Goal: Task Accomplishment & Management: Manage account settings

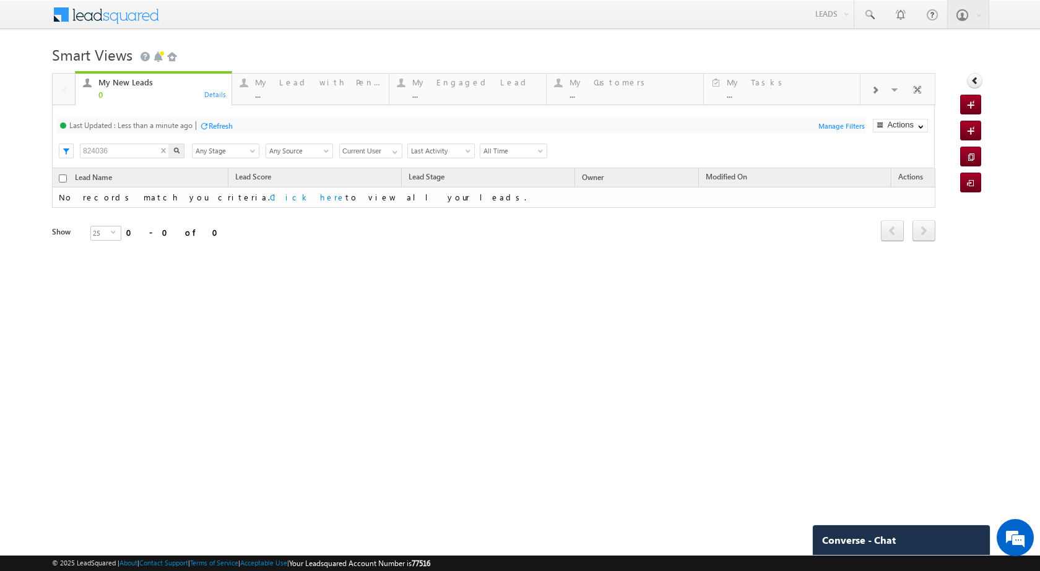
click at [143, 153] on input "824036" at bounding box center [125, 151] width 90 height 15
paste input "50027"
type input "850027"
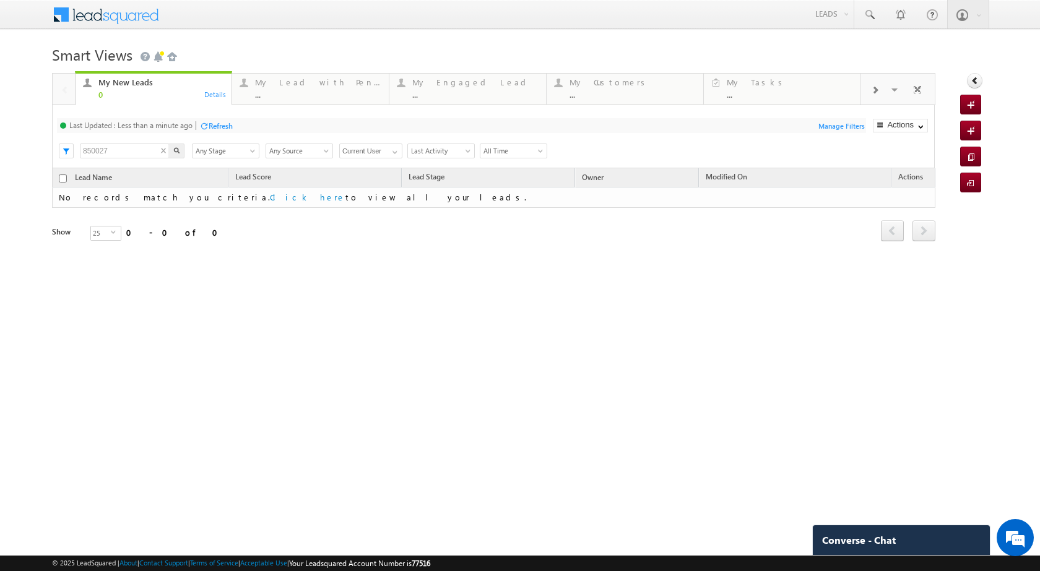
click at [173, 148] on div "My New Leads 0 Details My Lead with Pending Tasks ... Details My Engaged Lead .…" at bounding box center [493, 174] width 883 height 203
click at [177, 152] on div "My New Leads 0 Details My Lead with Pending Tasks ... Details My Engaged Lead .…" at bounding box center [493, 174] width 883 height 203
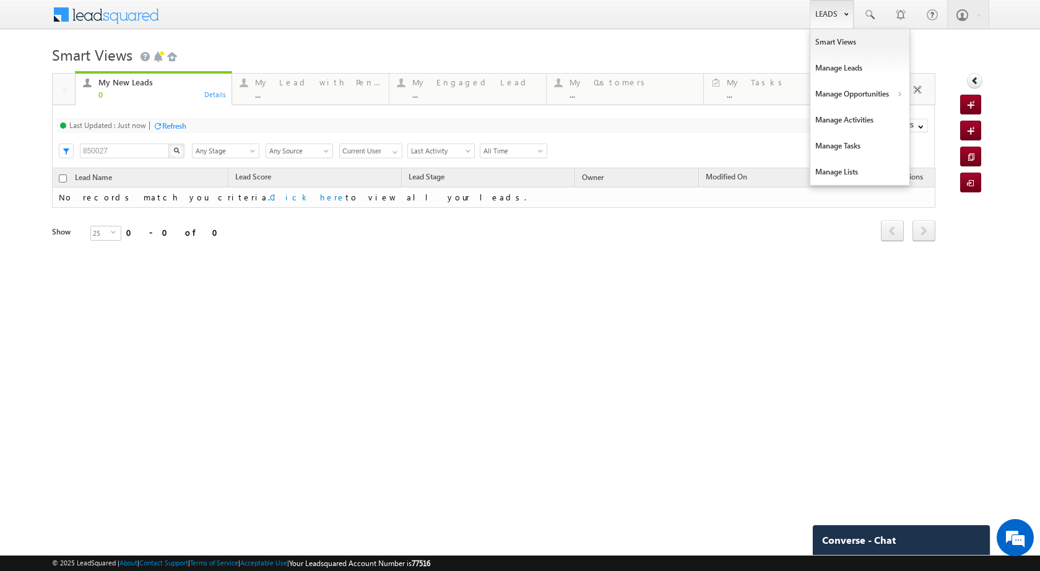
click at [836, 11] on link "Leads" at bounding box center [832, 14] width 44 height 28
click at [835, 91] on link "Manage Opportunities" at bounding box center [859, 94] width 99 height 26
click at [935, 113] on link "Customers Leads" at bounding box center [967, 121] width 113 height 26
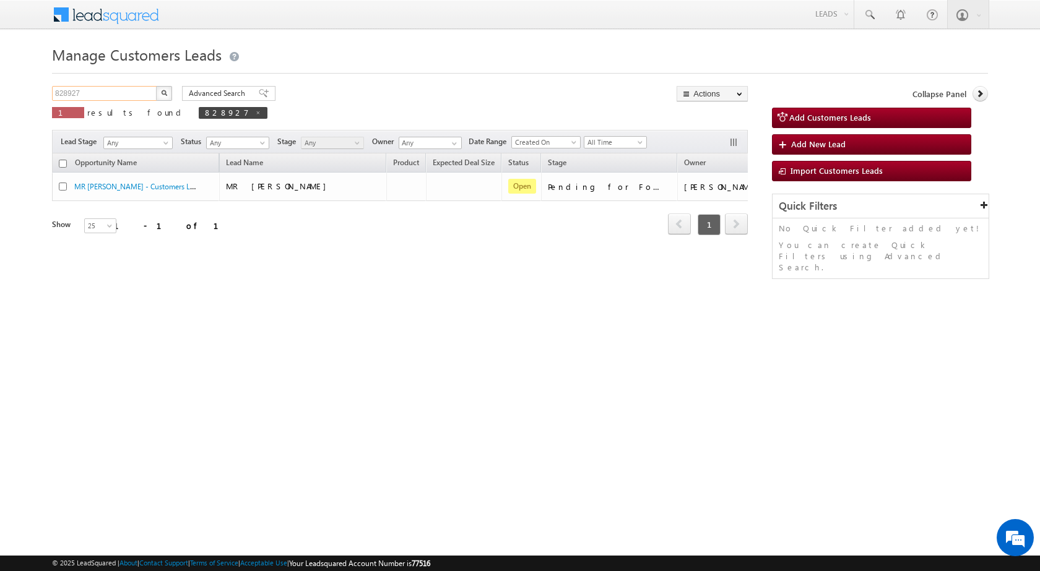
click at [137, 98] on input "828927" at bounding box center [105, 93] width 106 height 15
paste input "500"
type input "850027"
click at [157, 95] on button "button" at bounding box center [164, 93] width 16 height 15
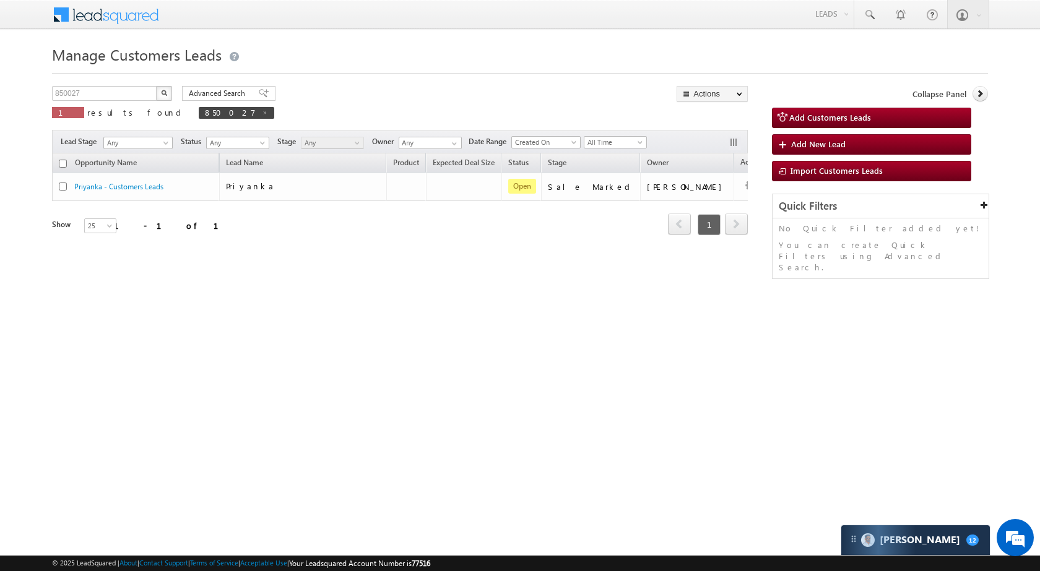
click at [93, 84] on div "Manage Customers Leads 850027 X 1 results found 850027 Advanced Search Advanced…" at bounding box center [520, 196] width 936 height 310
click at [98, 95] on input "850027" at bounding box center [105, 93] width 106 height 15
type input "Sachin"
click at [156, 86] on button "button" at bounding box center [164, 93] width 16 height 15
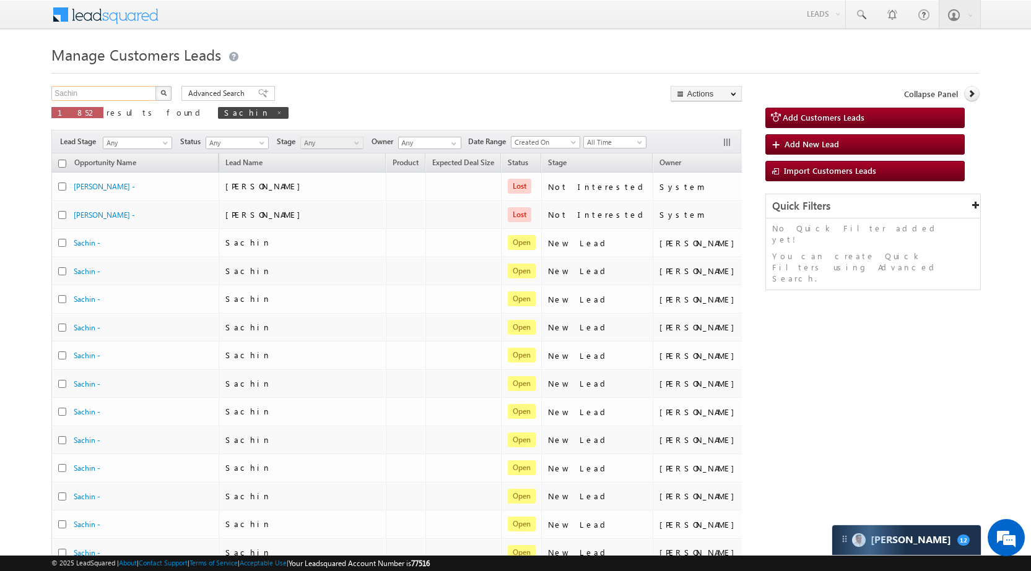
click at [132, 91] on input "Sachin" at bounding box center [104, 93] width 106 height 15
paste input "840867"
type input "840867"
click at [166, 93] on img "button" at bounding box center [163, 93] width 6 height 6
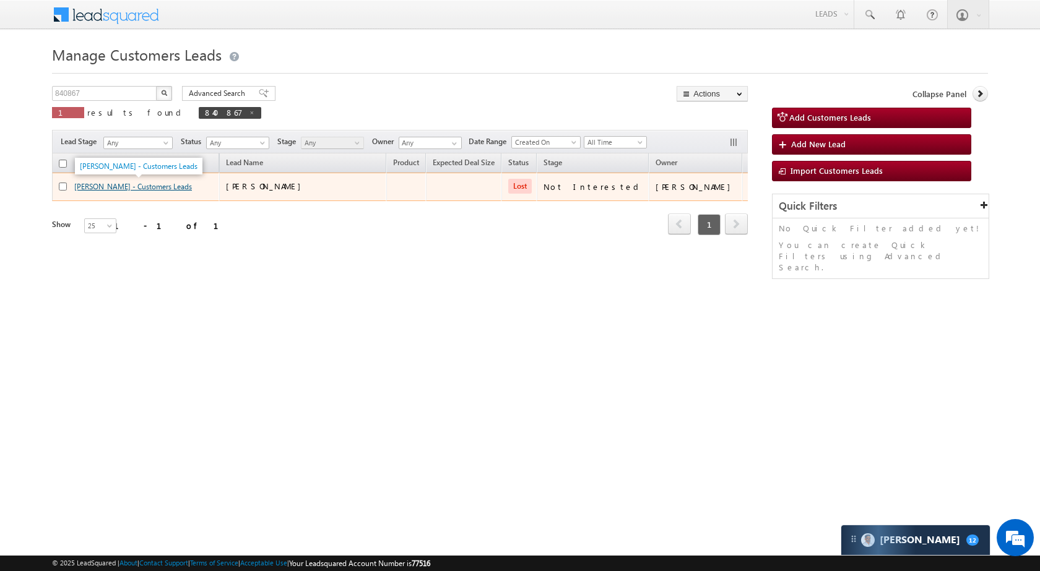
click at [164, 183] on link "PAVAN KUMAR - Customers Leads" at bounding box center [133, 186] width 118 height 9
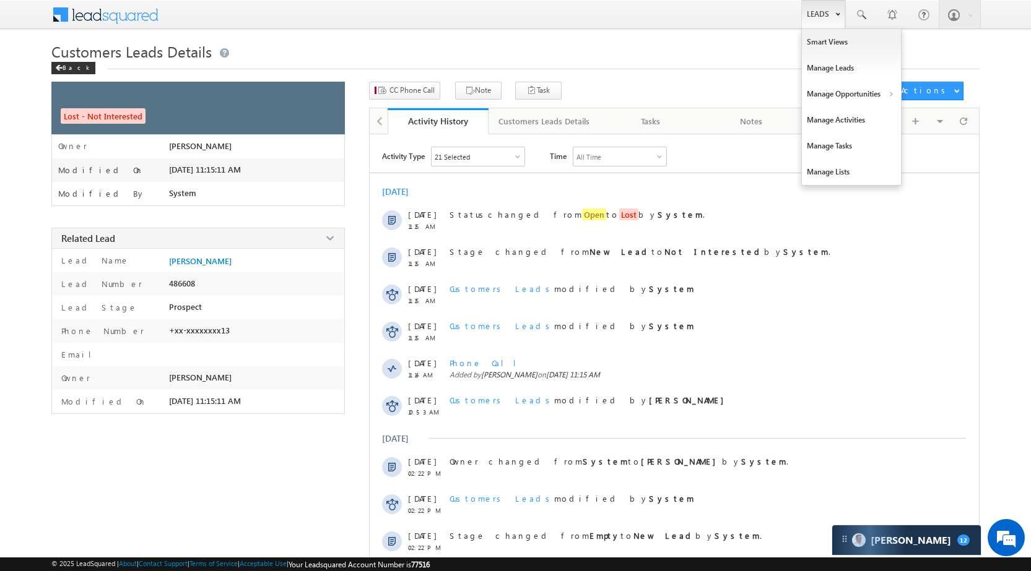
click at [825, 17] on link "Leads" at bounding box center [823, 14] width 44 height 28
click at [849, 99] on link "Manage Opportunities" at bounding box center [851, 94] width 99 height 26
click at [819, 17] on link "Leads" at bounding box center [823, 14] width 44 height 28
click at [856, 98] on link "Manage Opportunities" at bounding box center [851, 94] width 99 height 26
click at [824, 11] on link "Leads" at bounding box center [823, 14] width 44 height 28
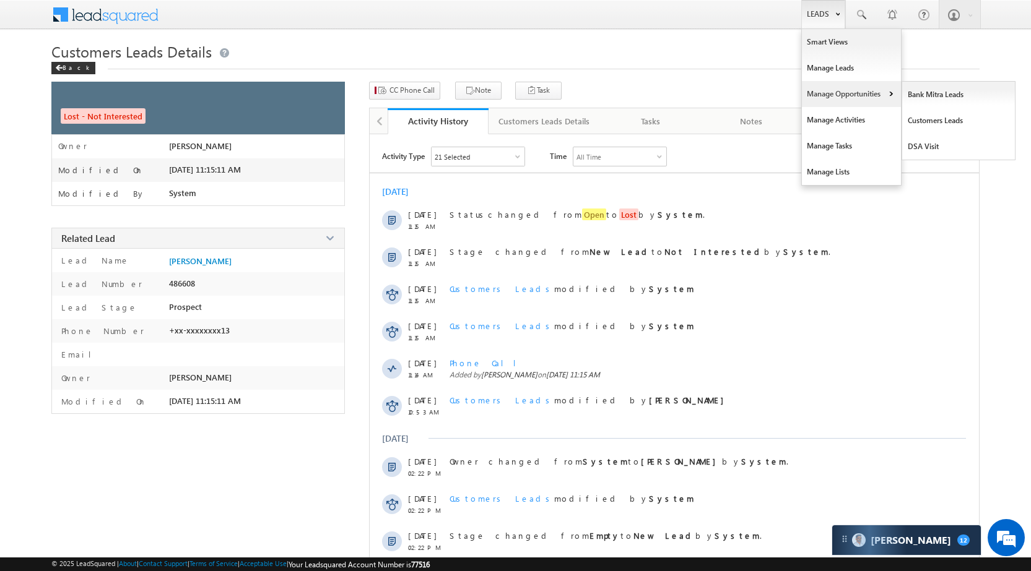
click at [844, 90] on link "Manage Opportunities" at bounding box center [851, 94] width 99 height 26
click at [820, 14] on link "Leads" at bounding box center [823, 14] width 44 height 28
click at [838, 95] on link "Manage Opportunities" at bounding box center [851, 94] width 99 height 26
click at [914, 121] on link "Customers Leads" at bounding box center [958, 121] width 113 height 26
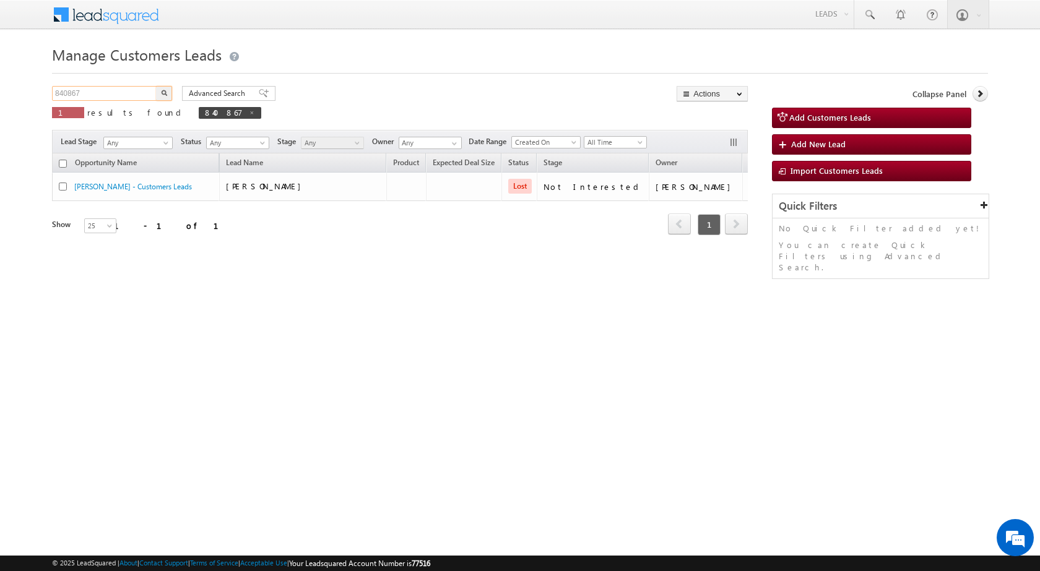
click at [134, 87] on input "840867" at bounding box center [105, 93] width 106 height 15
paste input "20013"
type input "820013"
click at [167, 89] on button "button" at bounding box center [164, 93] width 16 height 15
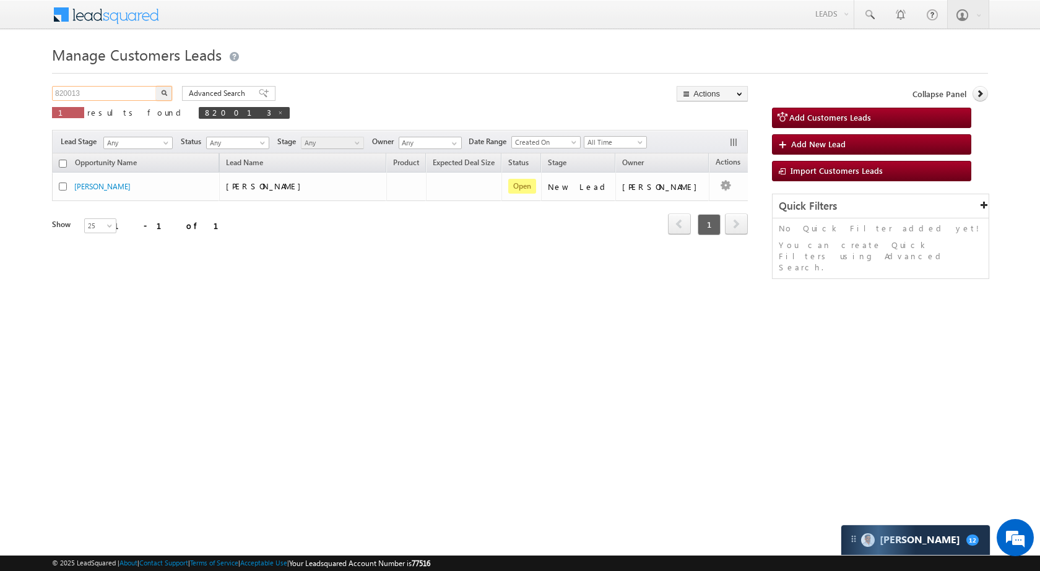
click at [121, 92] on input "820013" at bounding box center [105, 93] width 106 height 15
click at [163, 87] on button "button" at bounding box center [164, 93] width 16 height 15
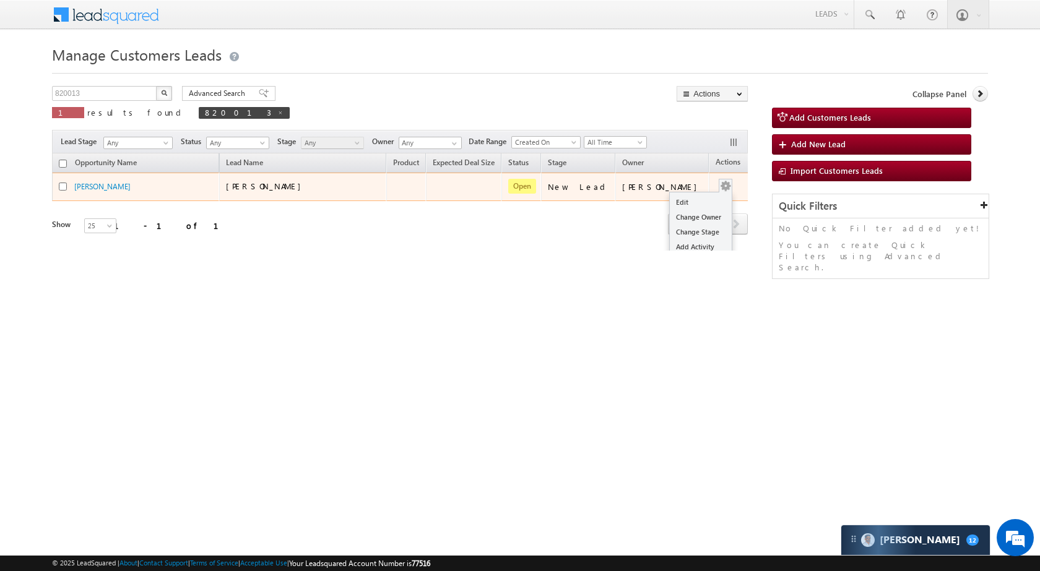
click at [717, 188] on td "Edit Change Owner Change Stage Add Activity Add Task Delete" at bounding box center [734, 187] width 51 height 28
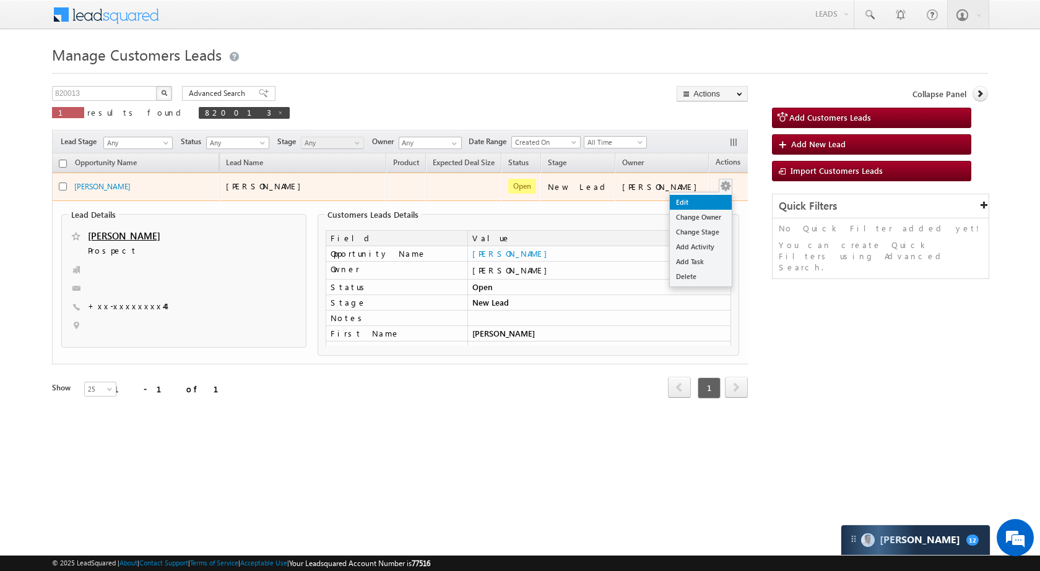
click at [693, 198] on link "Edit" at bounding box center [701, 202] width 62 height 15
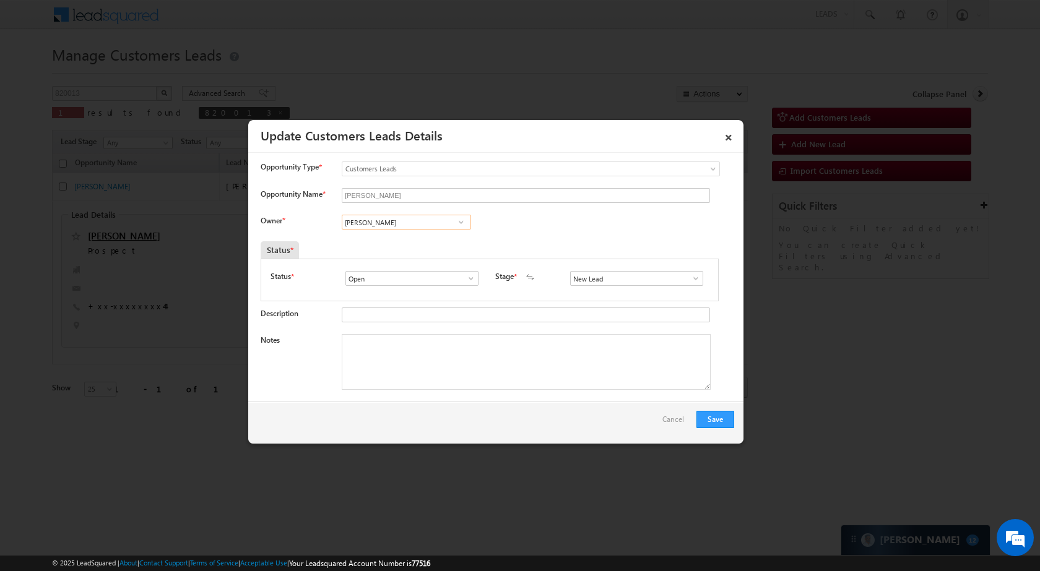
click at [407, 223] on input "Devesh Srivastav" at bounding box center [406, 222] width 129 height 15
click at [425, 246] on span "suryakant.tripathi@sgrlimited.in" at bounding box center [402, 246] width 111 height 9
type input "Suryakant Tripathi"
click at [690, 278] on span at bounding box center [696, 279] width 12 height 10
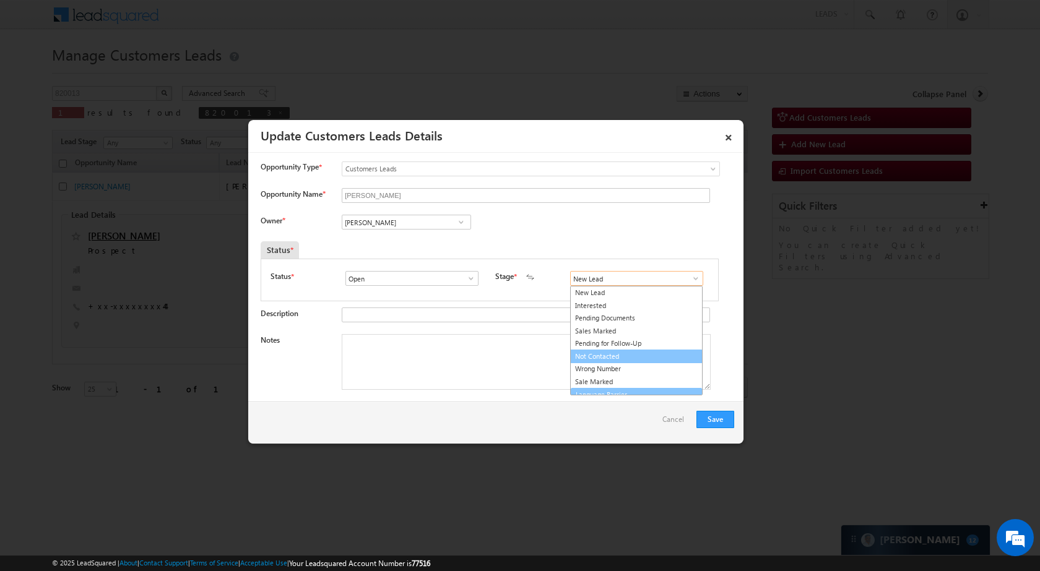
scroll to position [7, 0]
click at [628, 374] on link "Sale Marked" at bounding box center [636, 375] width 132 height 14
type input "Sale Marked"
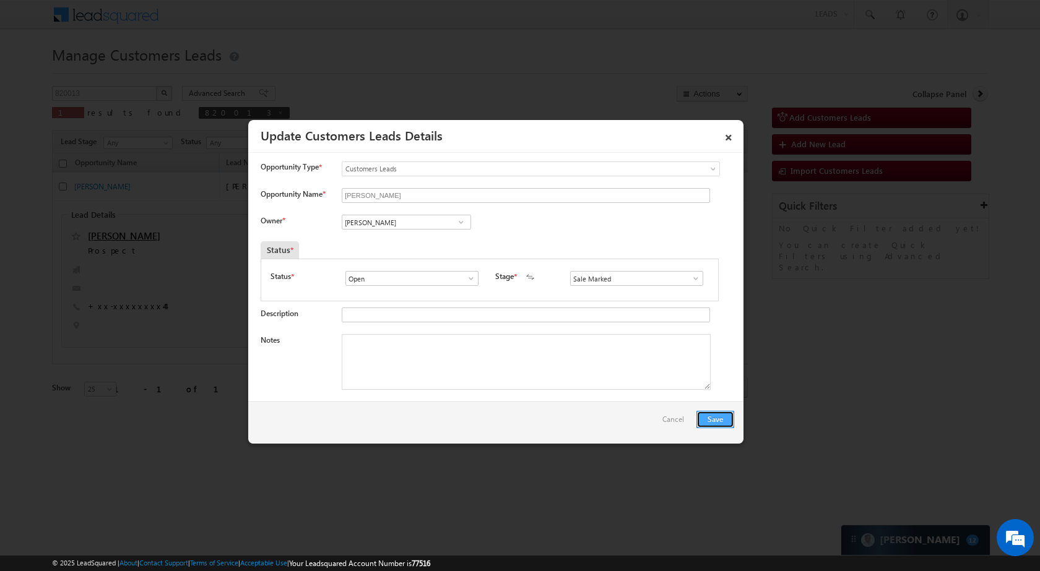
click at [724, 418] on button "Save" at bounding box center [715, 419] width 38 height 17
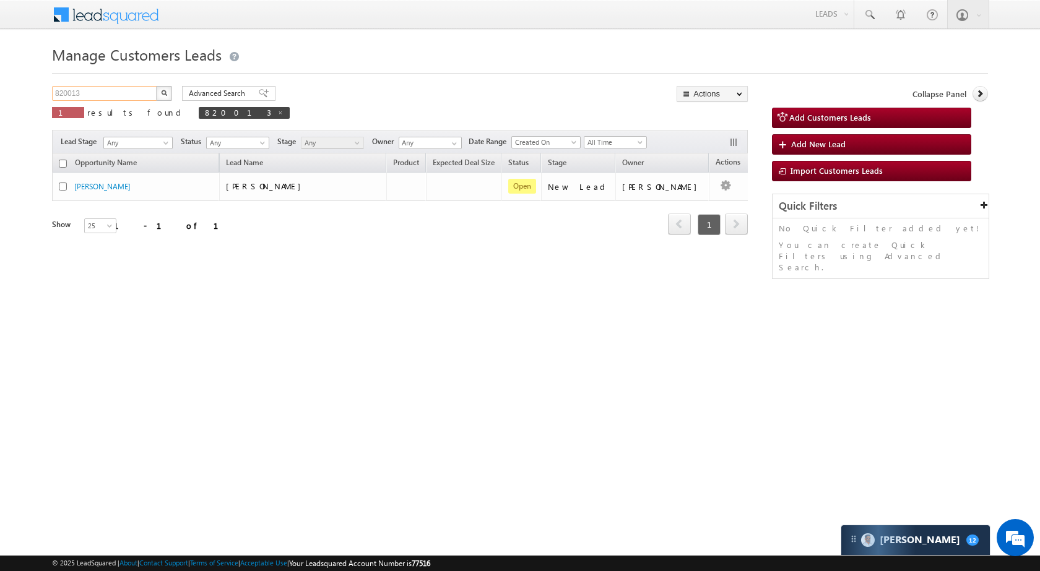
click at [131, 98] on input "820013" at bounding box center [105, 93] width 106 height 15
type input "696738"
click at [166, 87] on button "button" at bounding box center [164, 93] width 16 height 15
